Goal: Information Seeking & Learning: Check status

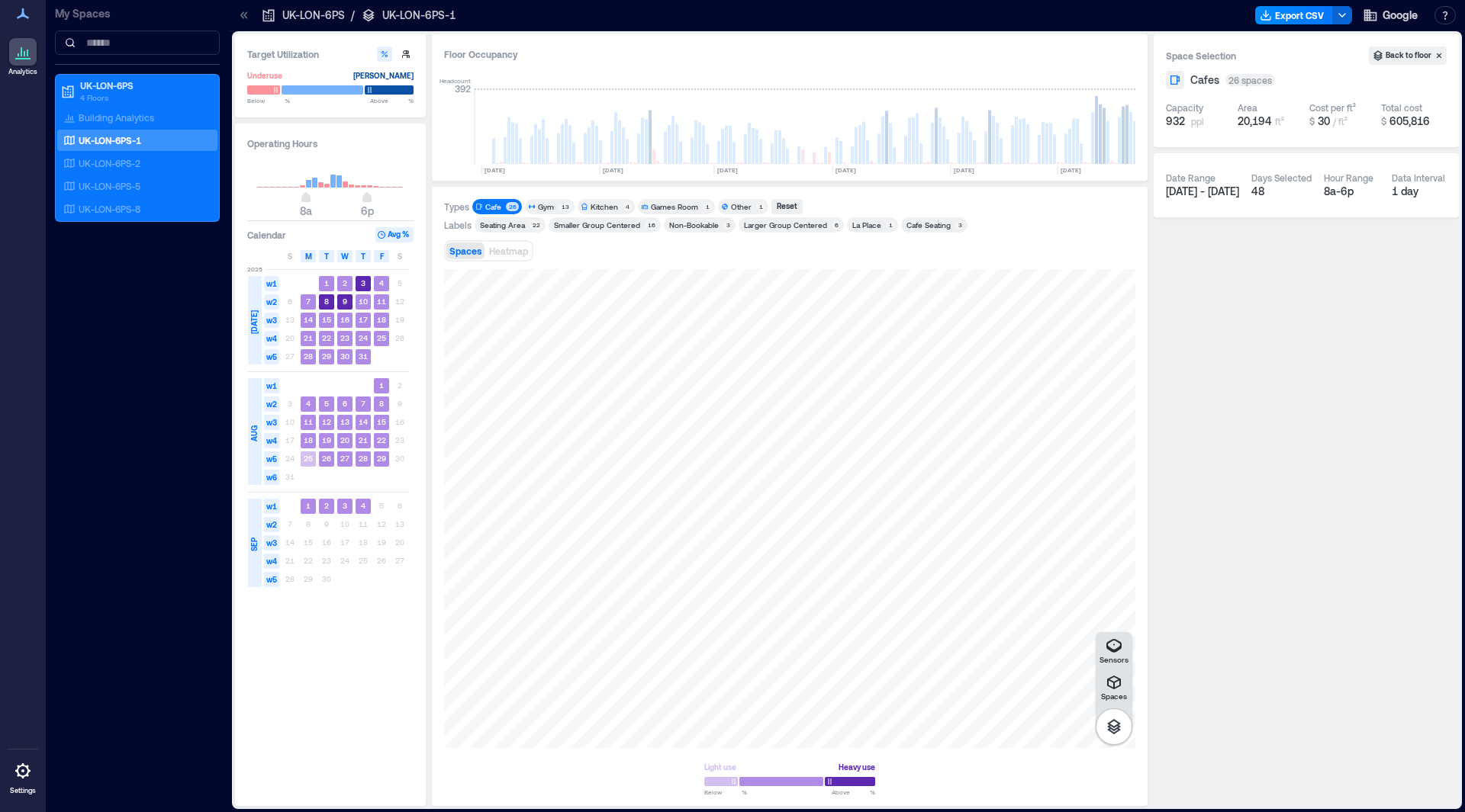
scroll to position [0, 642]
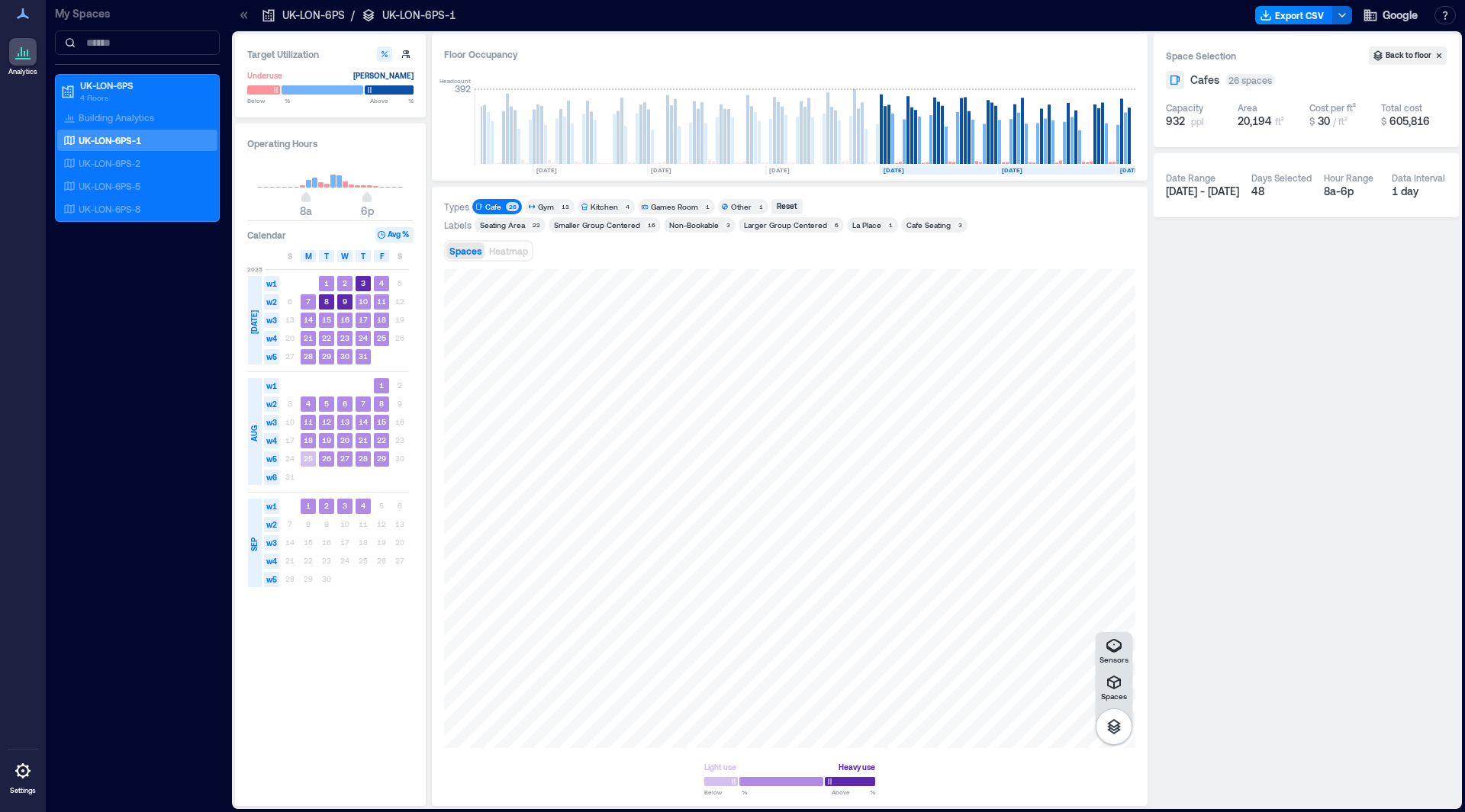
click at [274, 237] on h3 "Calendar" at bounding box center [266, 234] width 39 height 15
click at [399, 233] on button "Avg %" at bounding box center [394, 234] width 38 height 15
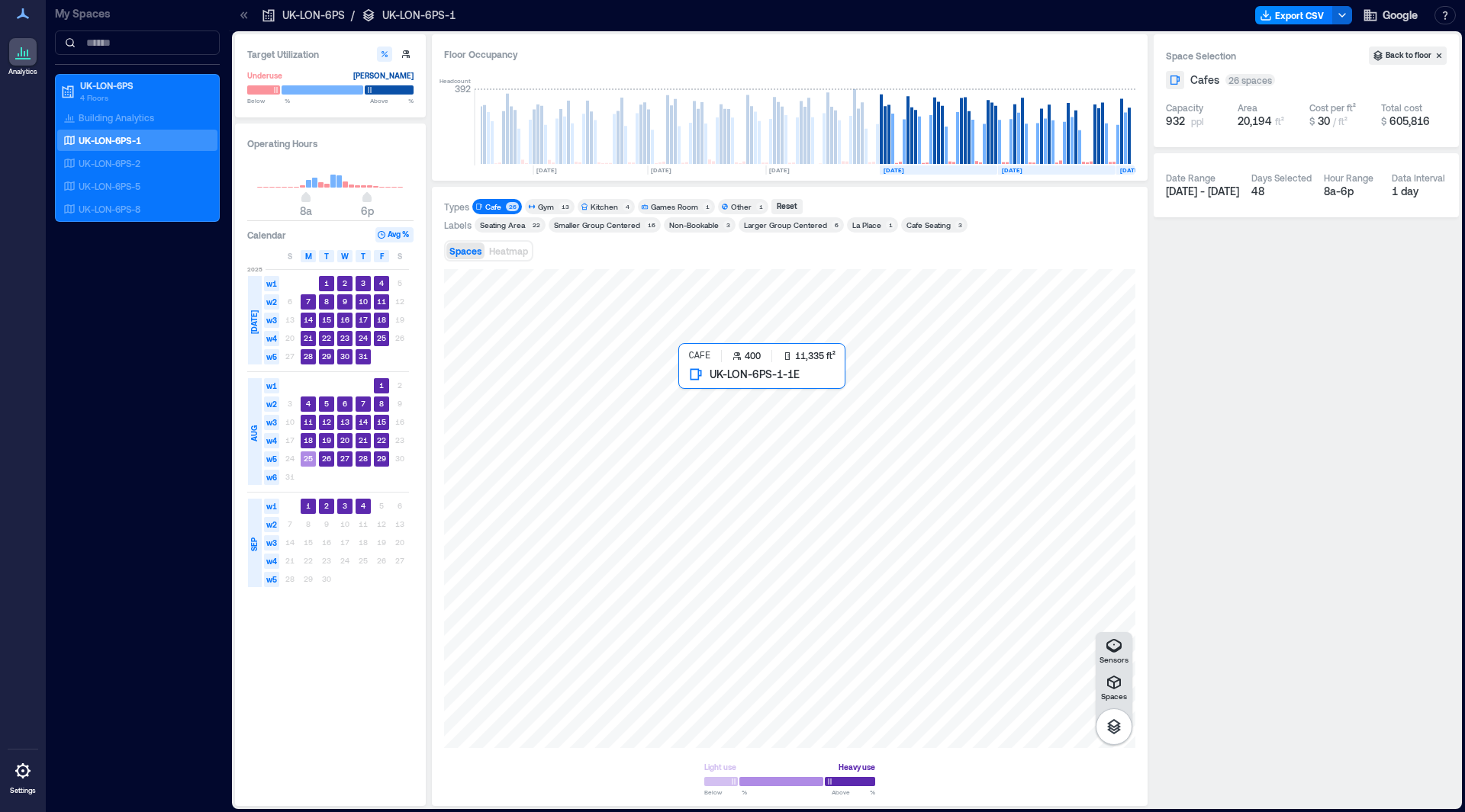
click at [1022, 496] on div at bounding box center [790, 508] width 691 height 479
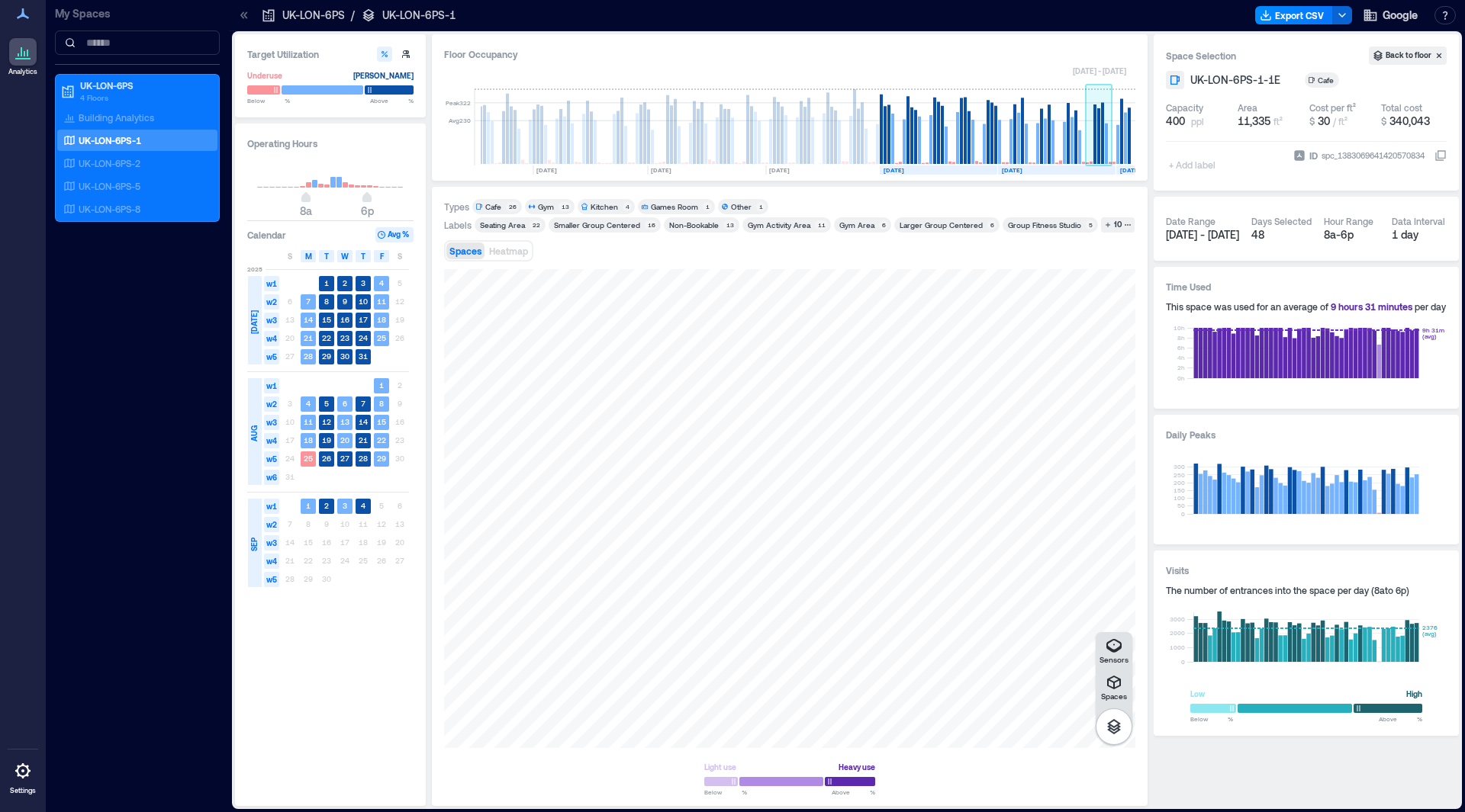
click at [1098, 154] on rect at bounding box center [1098, 136] width 3 height 55
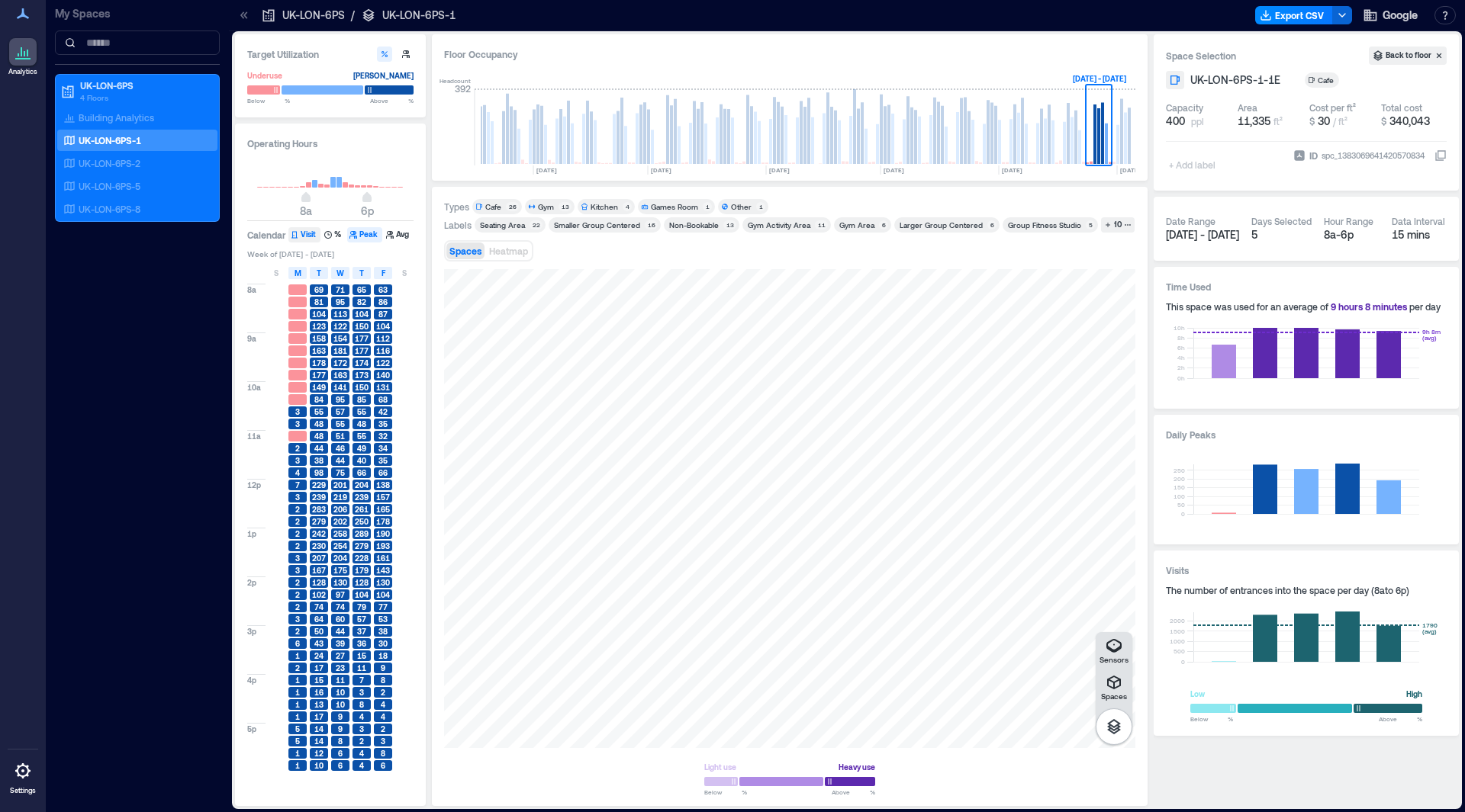
click at [310, 236] on button "Visit" at bounding box center [304, 234] width 32 height 15
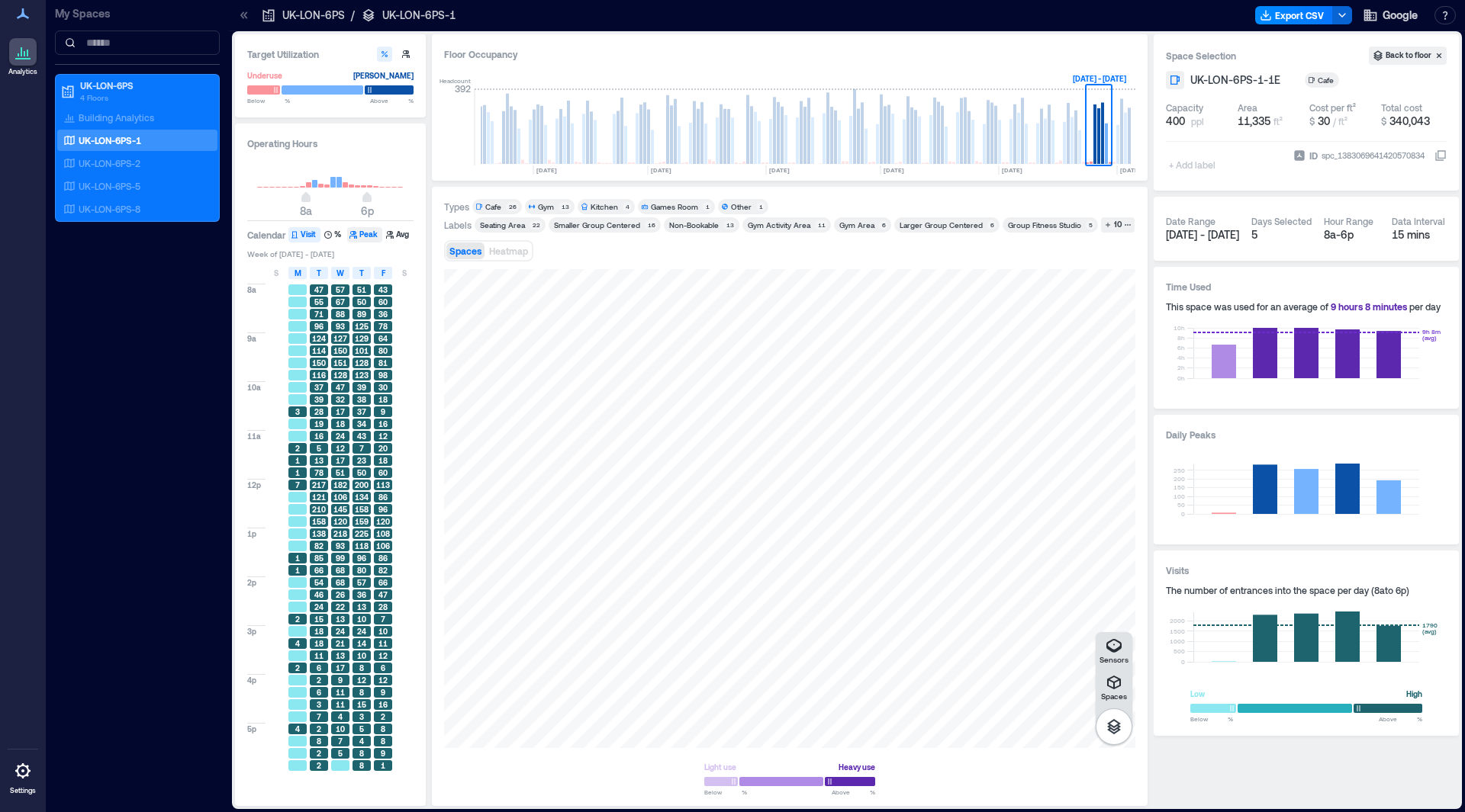
click at [366, 230] on button "Peak" at bounding box center [364, 234] width 35 height 15
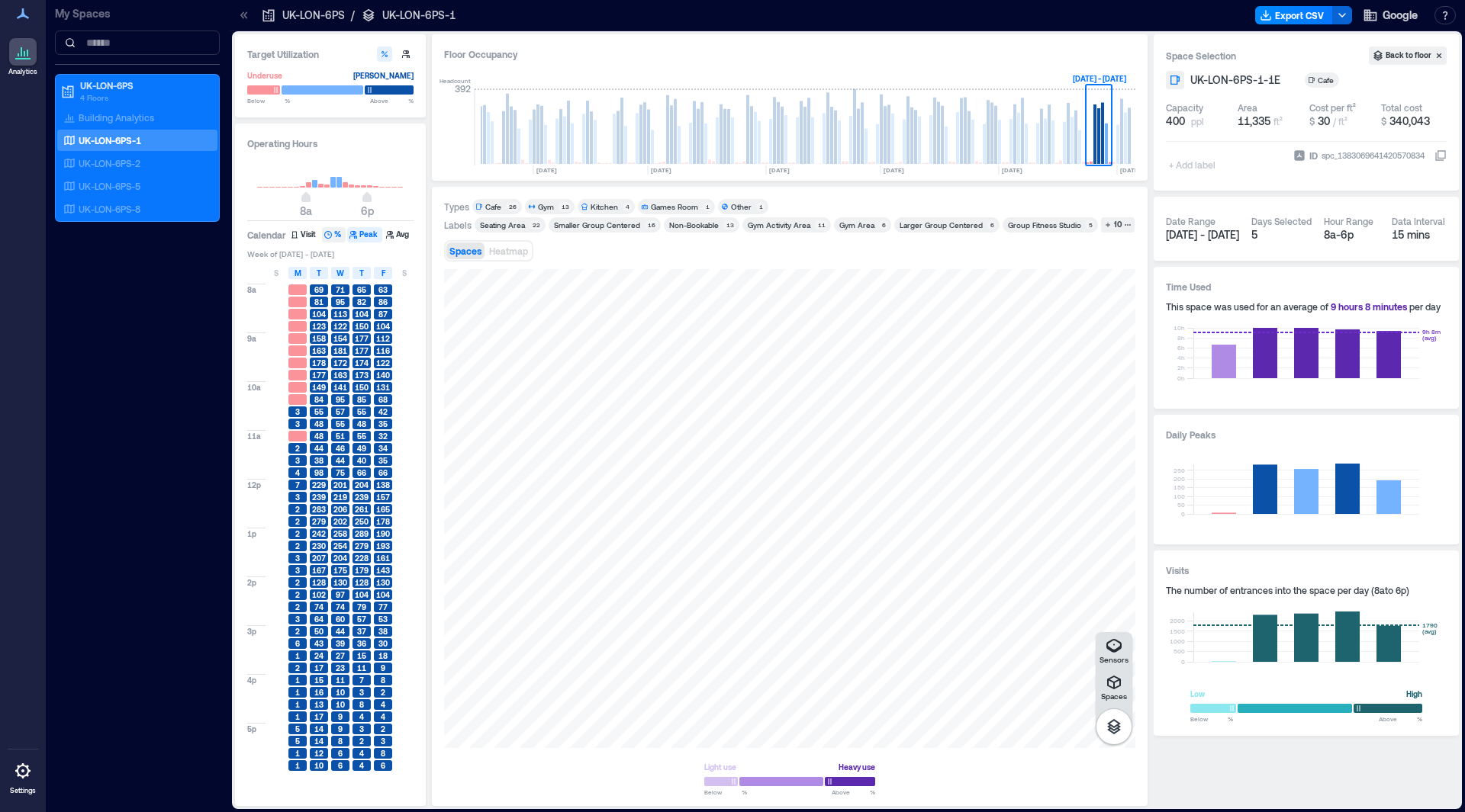
click at [332, 229] on button "%" at bounding box center [334, 234] width 24 height 15
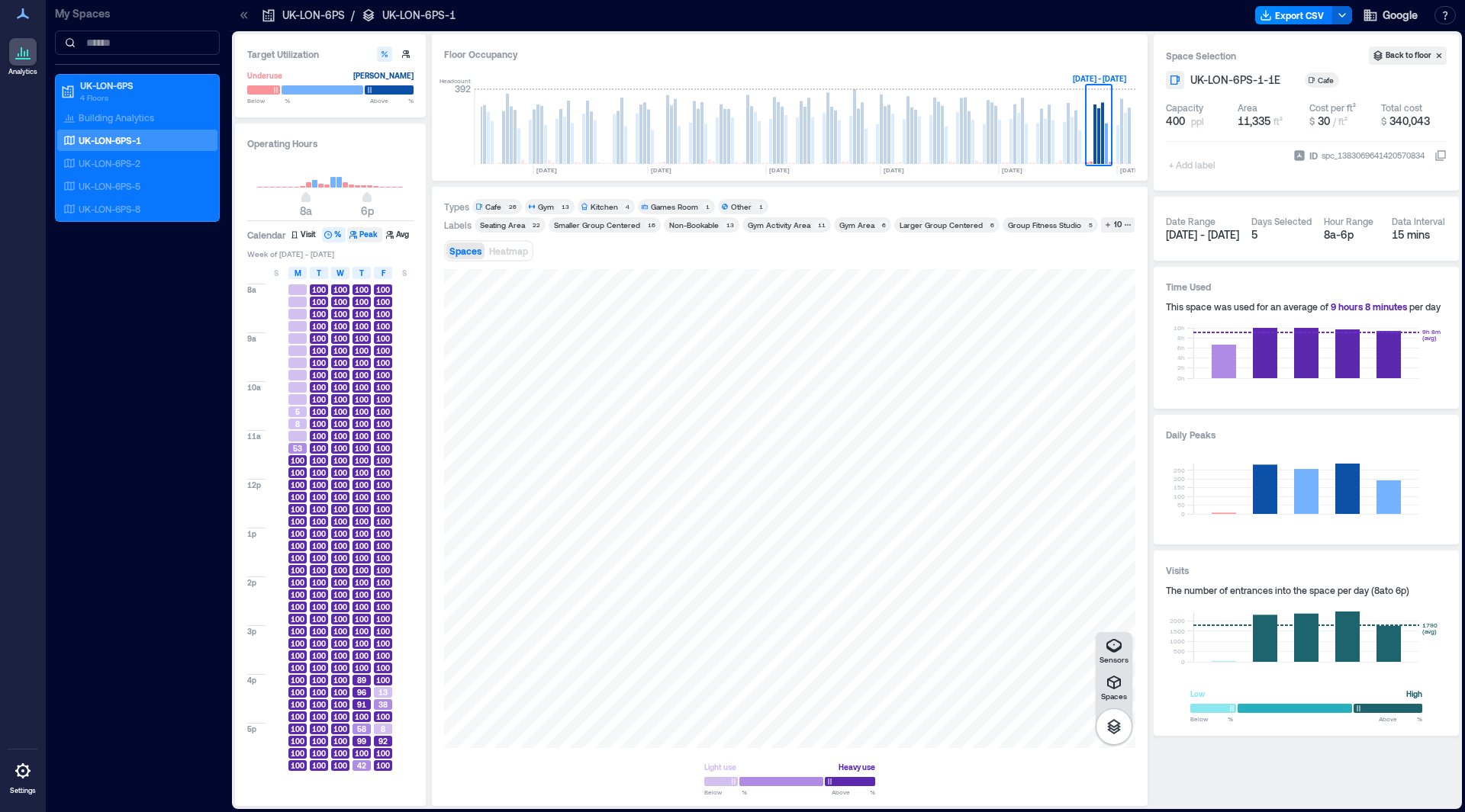
click at [364, 236] on button "Peak" at bounding box center [364, 234] width 35 height 15
